Goal: Task Accomplishment & Management: Manage account settings

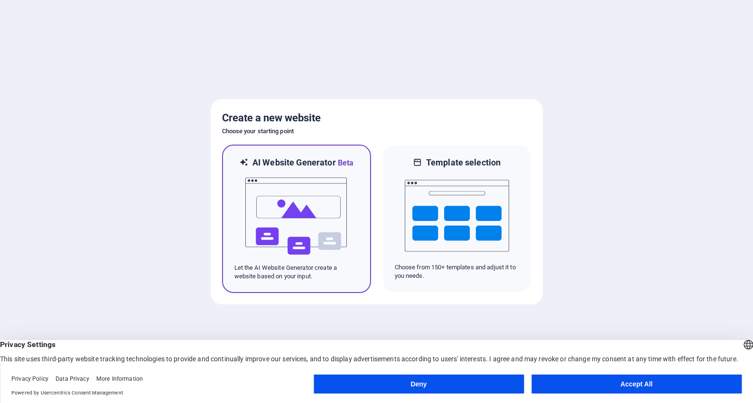
click at [310, 223] on img at bounding box center [296, 216] width 104 height 95
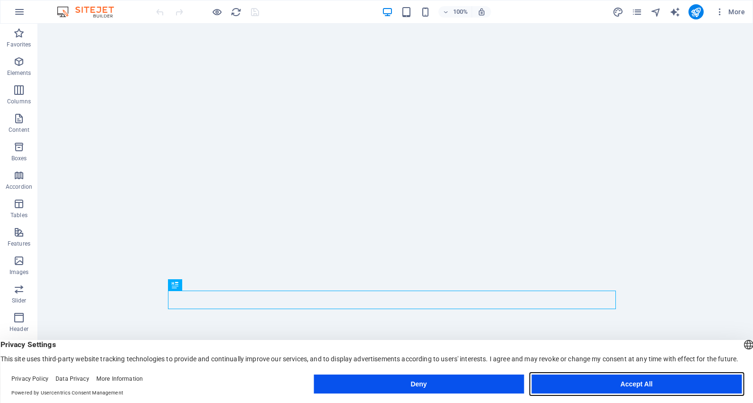
click at [649, 384] on button "Accept All" at bounding box center [636, 384] width 210 height 19
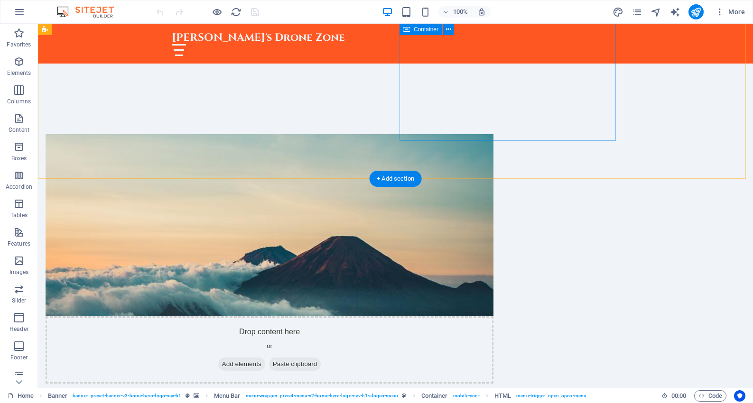
scroll to position [469, 0]
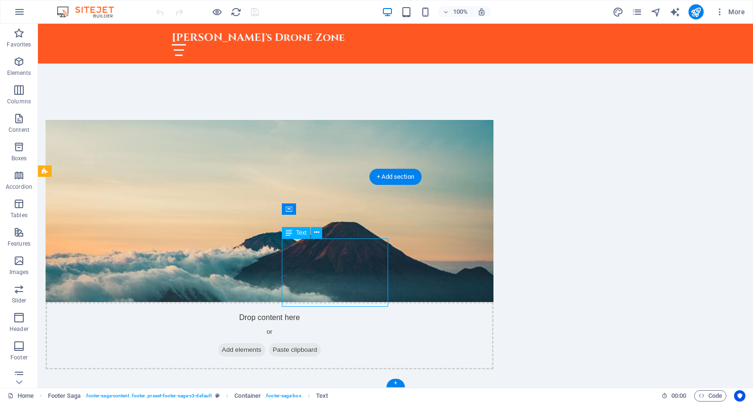
drag, startPoint x: 344, startPoint y: 255, endPoint x: 320, endPoint y: 256, distance: 24.7
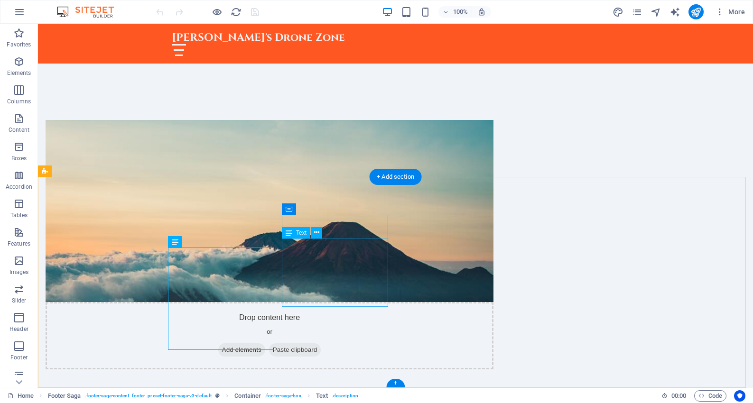
drag, startPoint x: 343, startPoint y: 257, endPoint x: 283, endPoint y: 251, distance: 59.6
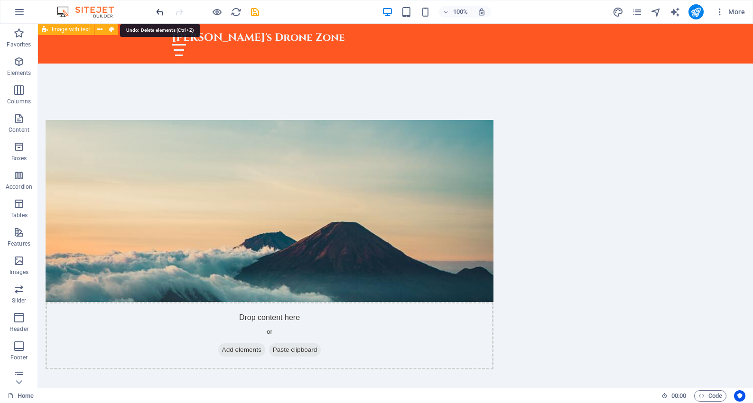
click at [161, 13] on icon "undo" at bounding box center [160, 12] width 11 height 11
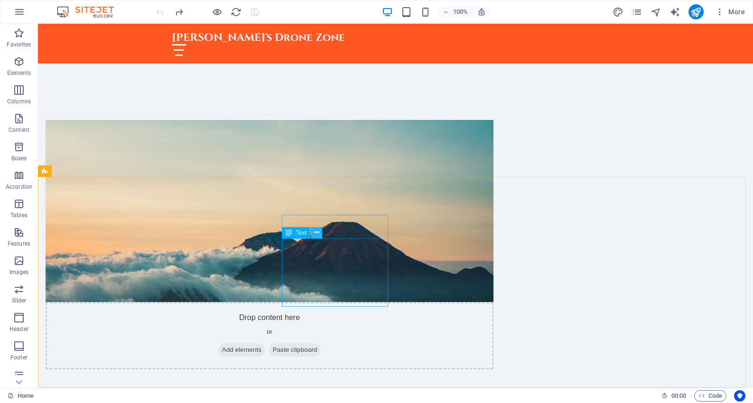
click at [313, 234] on button at bounding box center [316, 232] width 11 height 11
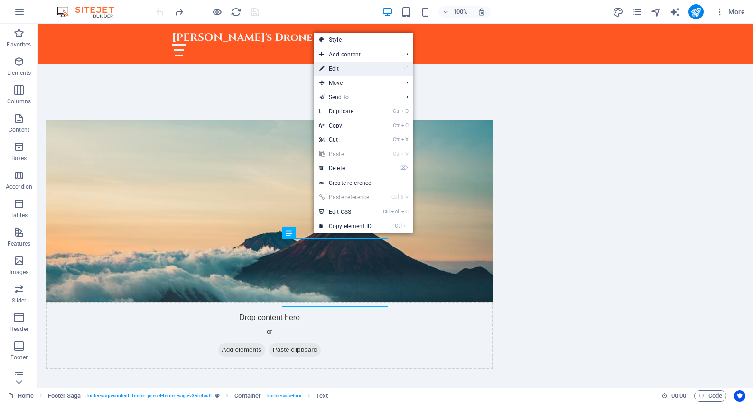
click at [351, 72] on link "⏎ Edit" at bounding box center [346, 69] width 64 height 14
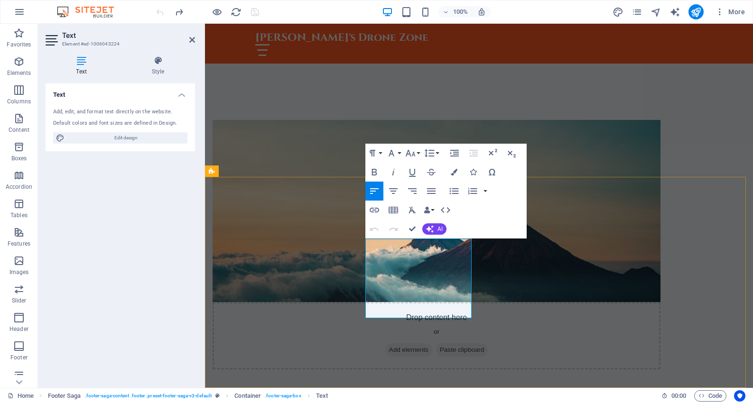
drag, startPoint x: 430, startPoint y: 257, endPoint x: 372, endPoint y: 258, distance: 57.4
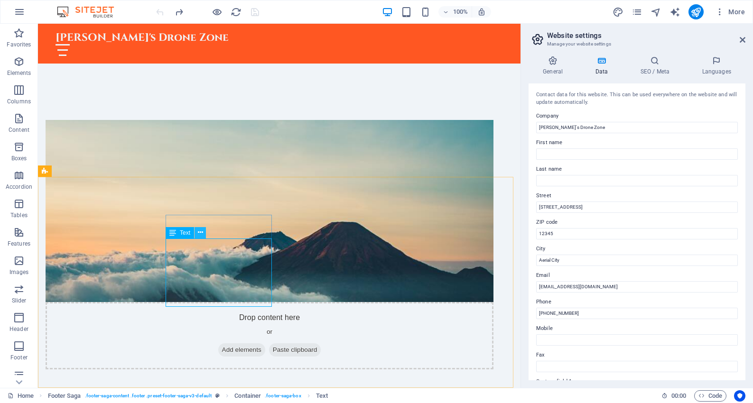
click at [198, 235] on icon at bounding box center [200, 233] width 5 height 10
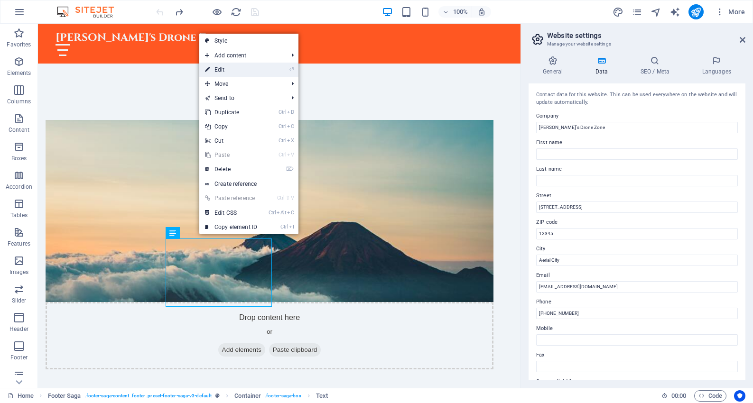
click at [230, 72] on link "⏎ Edit" at bounding box center [231, 70] width 64 height 14
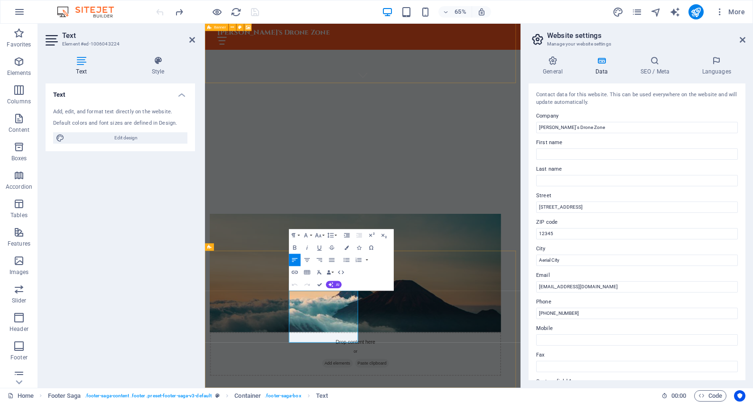
click at [569, 209] on input "123 Skyview Lane" at bounding box center [637, 207] width 202 height 11
click at [560, 235] on input "12345" at bounding box center [637, 233] width 202 height 11
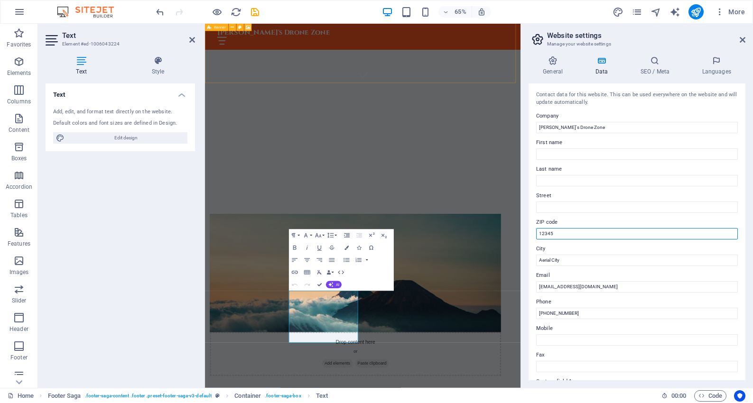
click at [560, 235] on input "12345" at bounding box center [637, 233] width 202 height 11
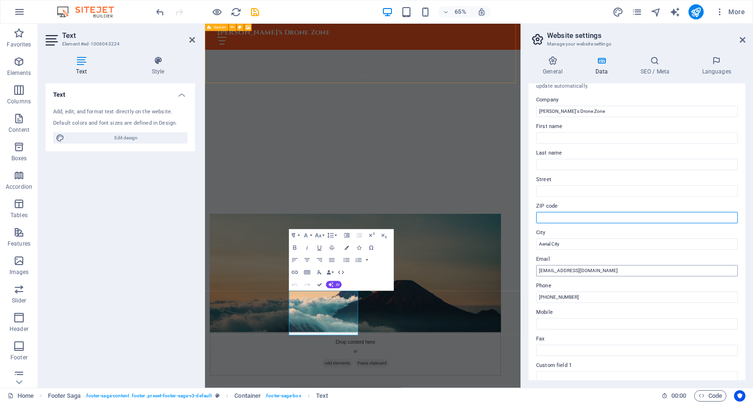
scroll to position [0, 0]
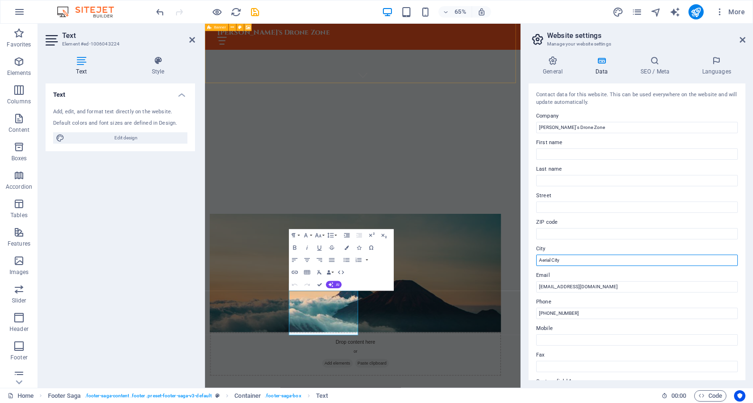
click at [562, 258] on input "Aerial City" at bounding box center [637, 260] width 202 height 11
type input "Monticello"
type input "Robert"
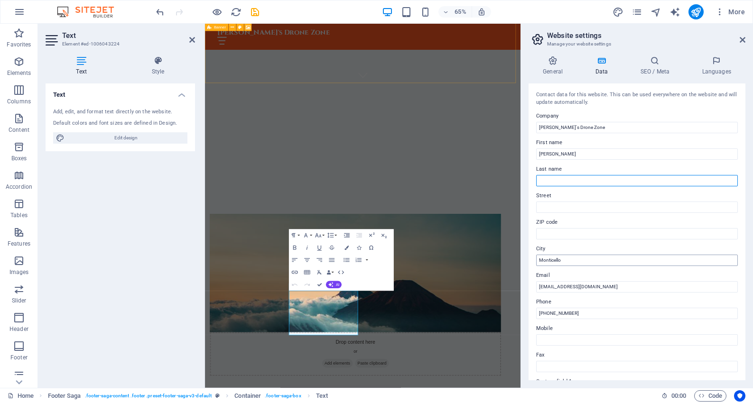
type input "Butler"
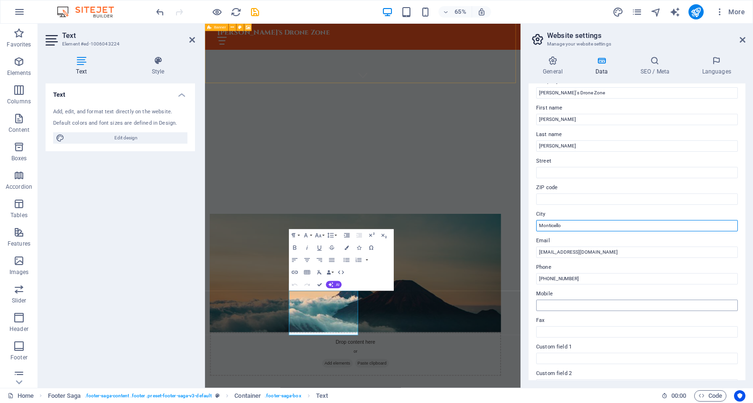
scroll to position [47, 0]
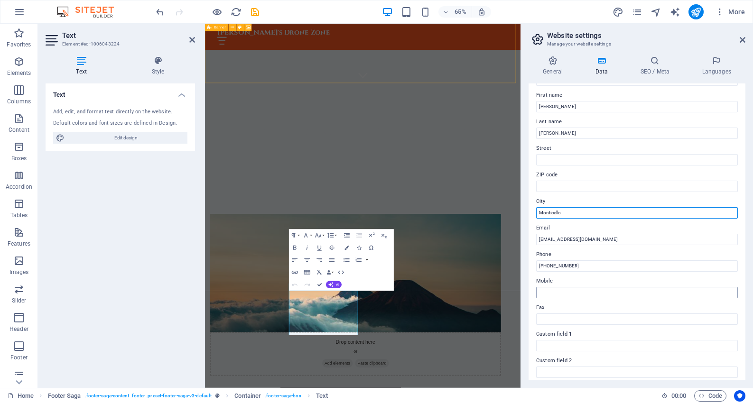
type input "Monticello"
click at [585, 292] on input "Mobile" at bounding box center [637, 292] width 202 height 11
click at [612, 282] on label "Mobile" at bounding box center [637, 281] width 202 height 11
click at [612, 287] on input "3134037663" at bounding box center [637, 292] width 202 height 11
click at [611, 311] on label "Fax" at bounding box center [637, 307] width 202 height 11
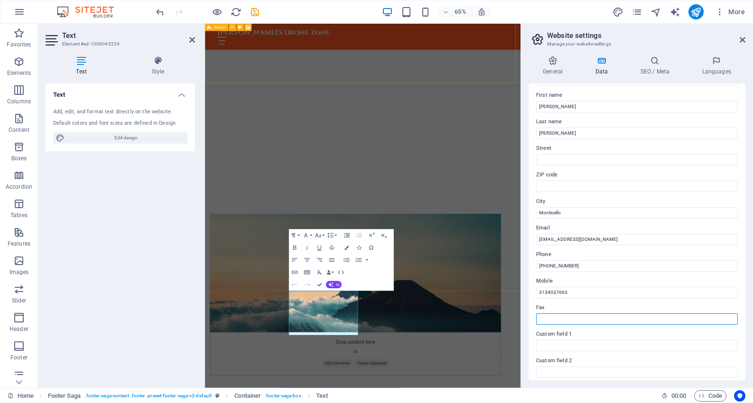
click at [611, 314] on input "Fax" at bounding box center [637, 319] width 202 height 11
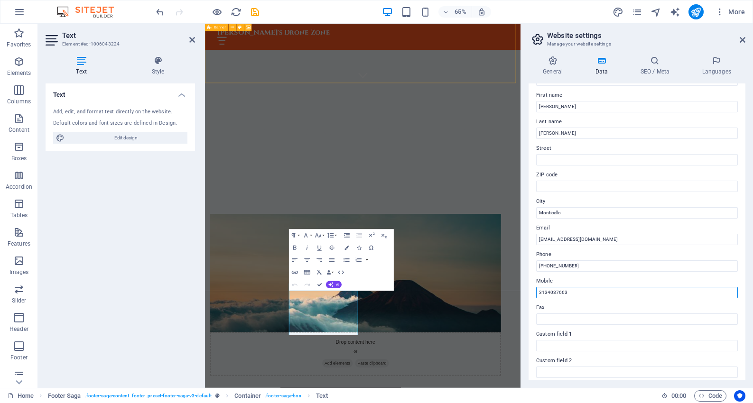
click at [547, 294] on input "3134037663" at bounding box center [637, 292] width 202 height 11
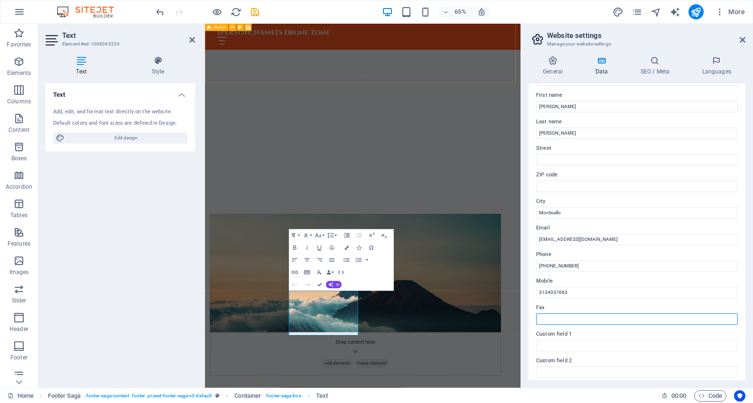
click at [706, 317] on input "Fax" at bounding box center [637, 319] width 202 height 11
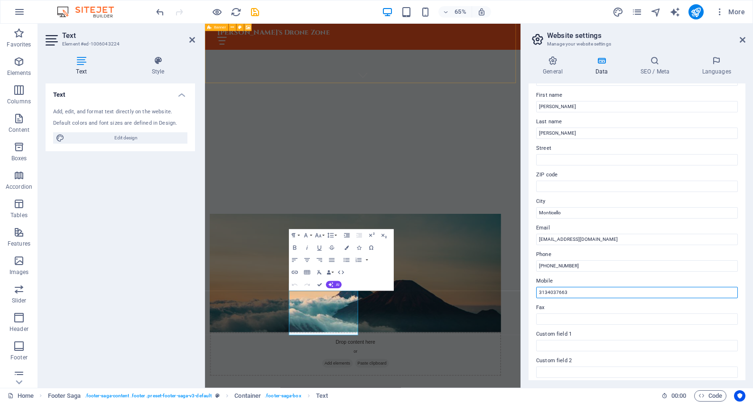
click at [539, 292] on input "3134037663" at bounding box center [637, 292] width 202 height 11
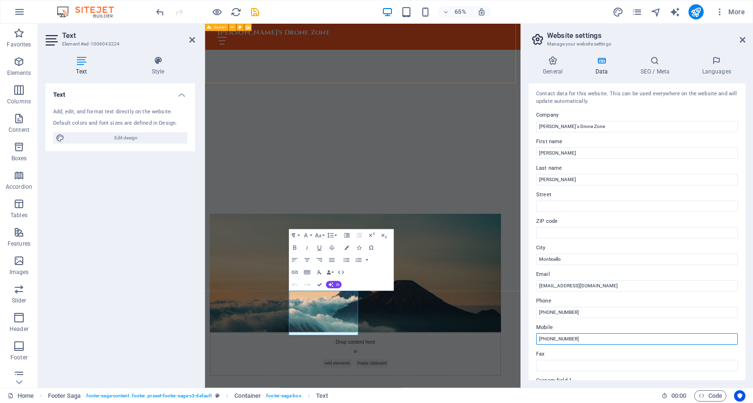
scroll to position [0, 0]
type input "(313) 403-7663"
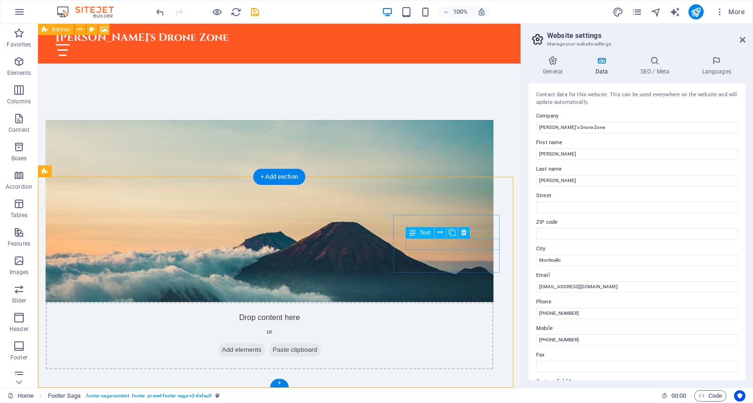
click at [438, 232] on icon at bounding box center [439, 233] width 5 height 10
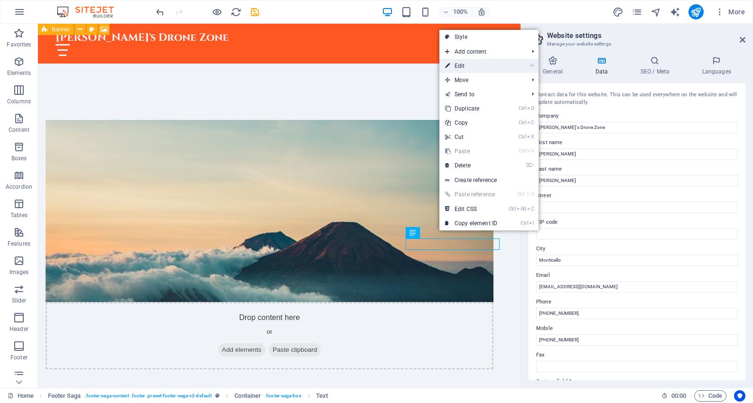
click at [465, 69] on link "⏎ Edit" at bounding box center [471, 66] width 64 height 14
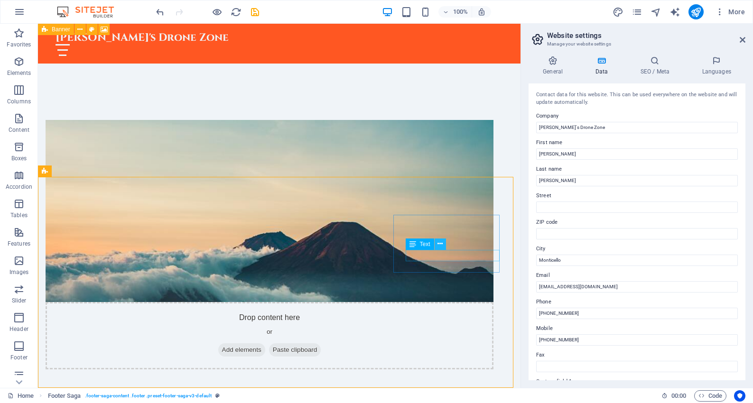
click at [438, 245] on icon at bounding box center [439, 244] width 5 height 10
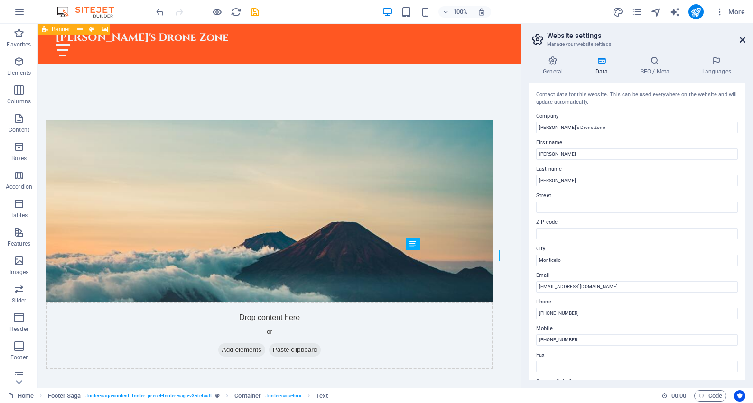
click at [744, 38] on icon at bounding box center [743, 40] width 6 height 8
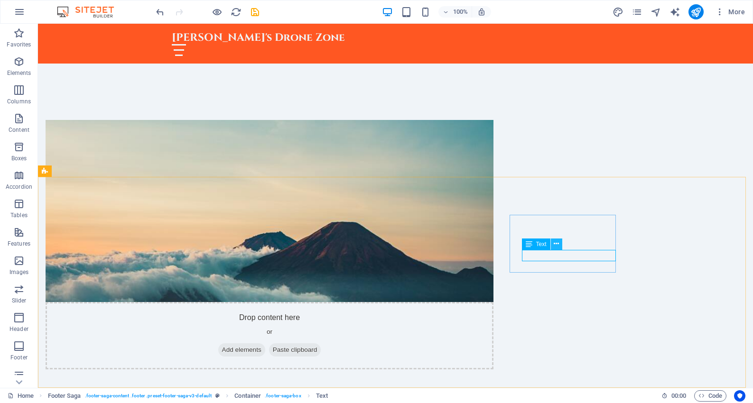
click at [557, 244] on icon at bounding box center [556, 244] width 5 height 10
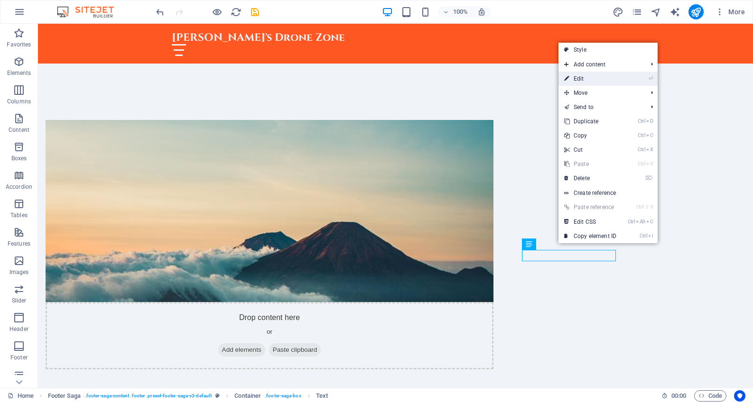
click at [597, 78] on link "⏎ Edit" at bounding box center [590, 79] width 64 height 14
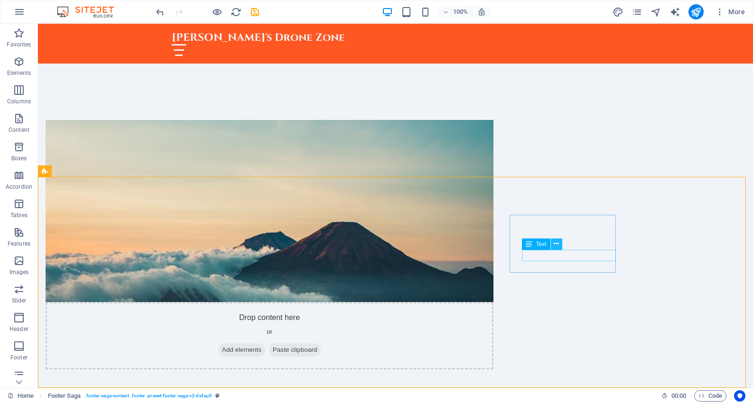
click at [554, 244] on icon at bounding box center [556, 244] width 5 height 10
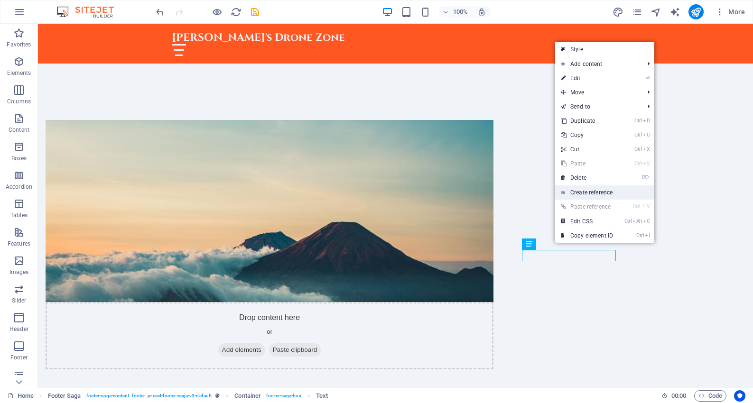
click at [612, 195] on link "Create reference" at bounding box center [604, 192] width 99 height 14
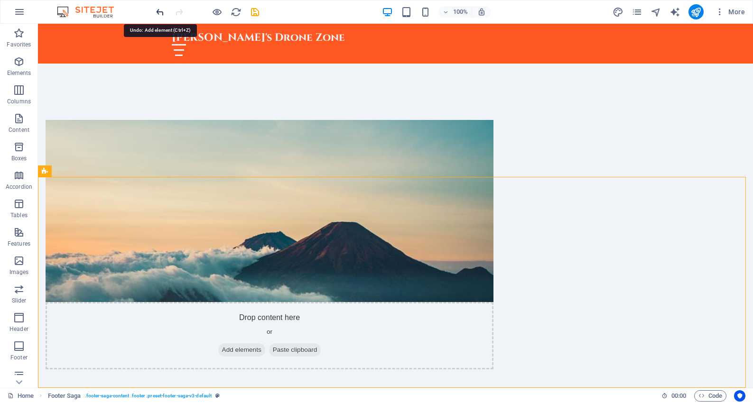
click at [161, 10] on icon "undo" at bounding box center [160, 12] width 11 height 11
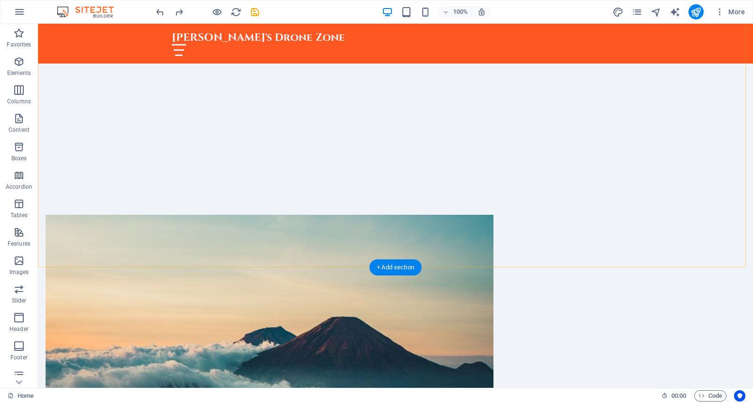
scroll to position [380, 0]
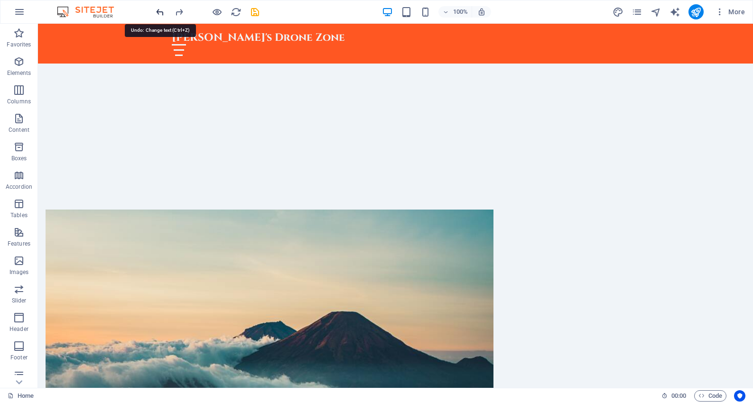
click at [160, 14] on icon "undo" at bounding box center [160, 12] width 11 height 11
click at [160, 14] on div at bounding box center [207, 11] width 106 height 15
click at [180, 9] on icon "redo" at bounding box center [179, 12] width 11 height 11
click at [179, 9] on div at bounding box center [207, 11] width 106 height 15
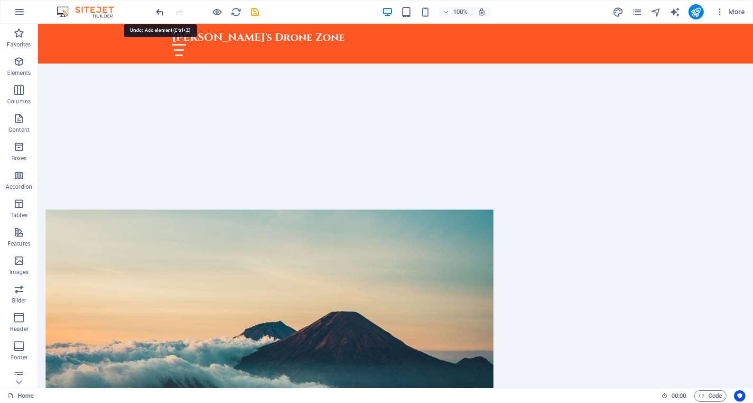
click at [161, 12] on icon "undo" at bounding box center [160, 12] width 11 height 11
click at [544, 324] on icon at bounding box center [544, 322] width 5 height 10
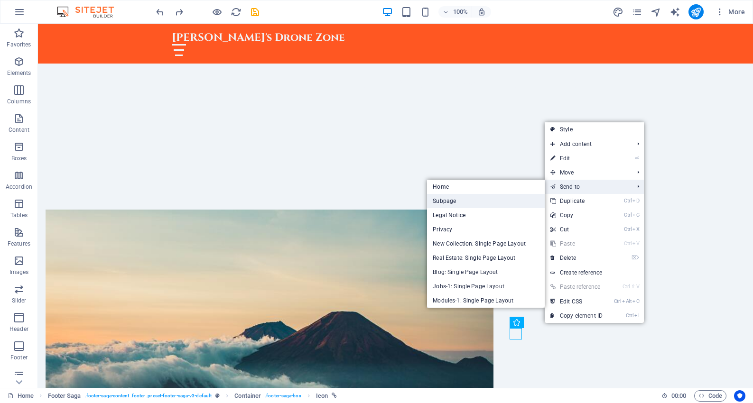
click at [473, 202] on link "Subpage" at bounding box center [486, 201] width 118 height 14
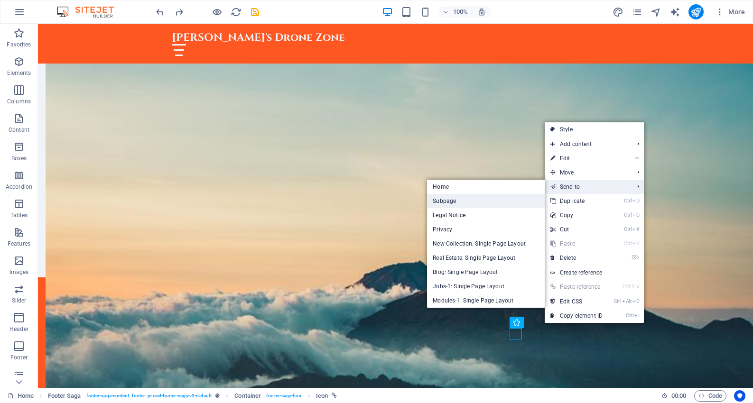
scroll to position [0, 0]
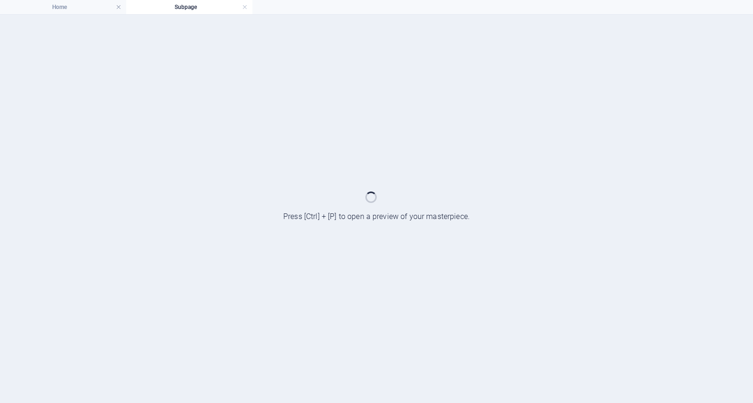
select select "xMidYMid"
select select "px"
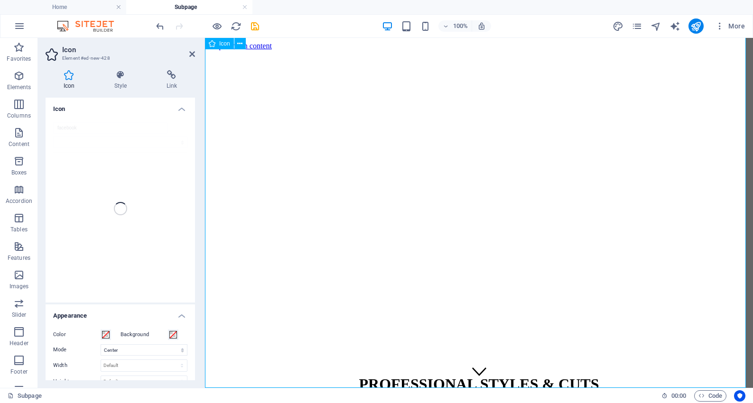
scroll to position [582, 0]
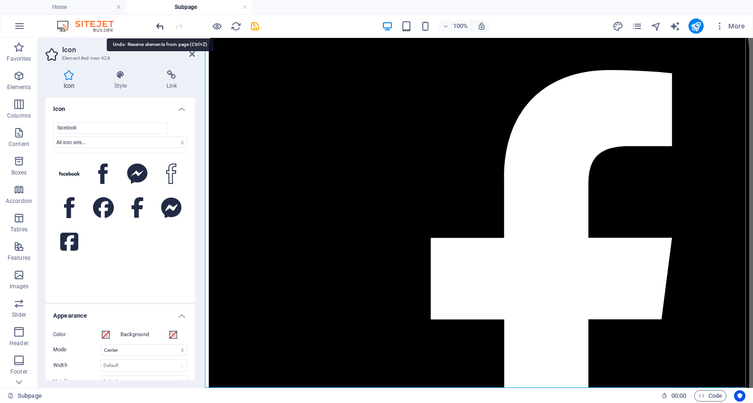
click at [161, 26] on icon "undo" at bounding box center [160, 26] width 11 height 11
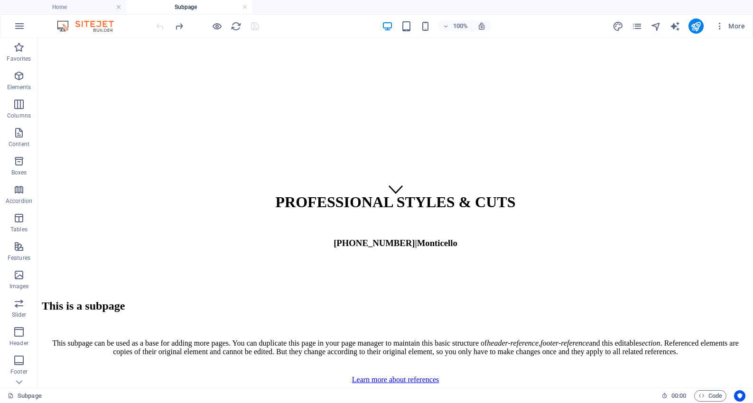
scroll to position [41, 0]
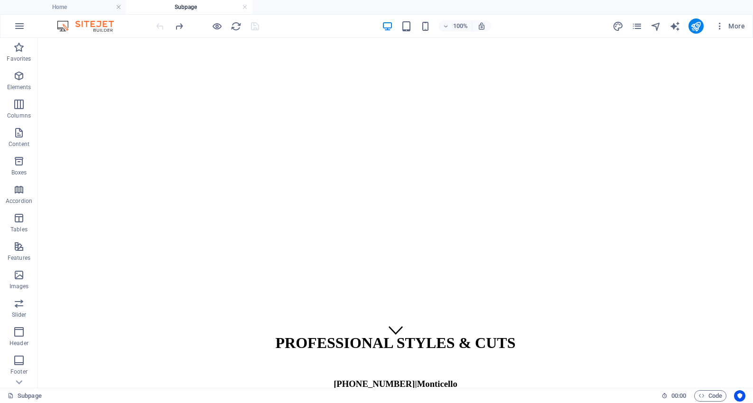
click at [161, 26] on div at bounding box center [207, 26] width 106 height 15
